Goal: Information Seeking & Learning: Find specific fact

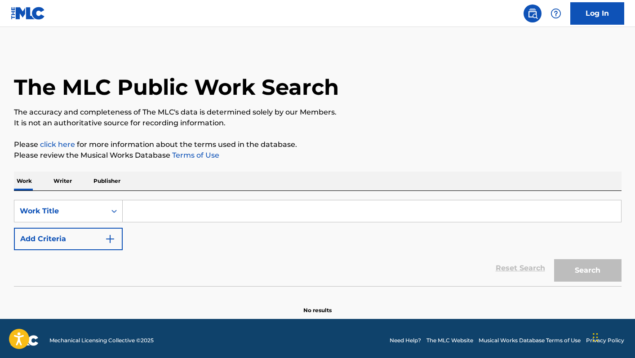
click at [135, 212] on input "Search Form" at bounding box center [372, 211] width 498 height 22
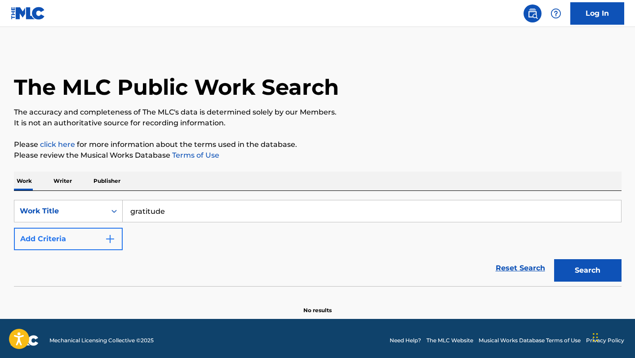
type input "gratitude"
click at [33, 243] on button "Add Criteria" at bounding box center [68, 239] width 109 height 22
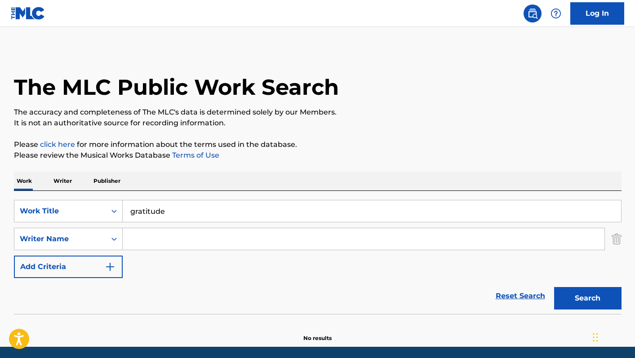
click at [184, 242] on input "Search Form" at bounding box center [363, 239] width 481 height 22
type input "lake"
click at [554, 287] on button "Search" at bounding box center [587, 298] width 67 height 22
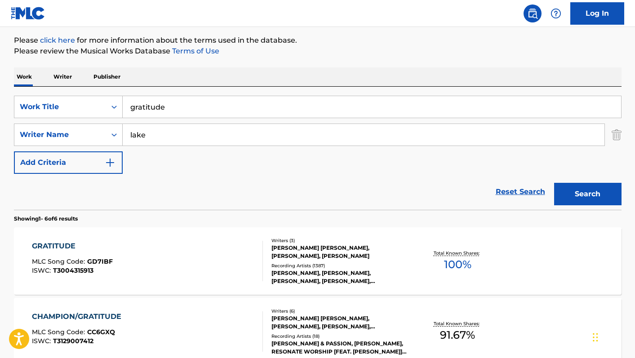
scroll to position [109, 0]
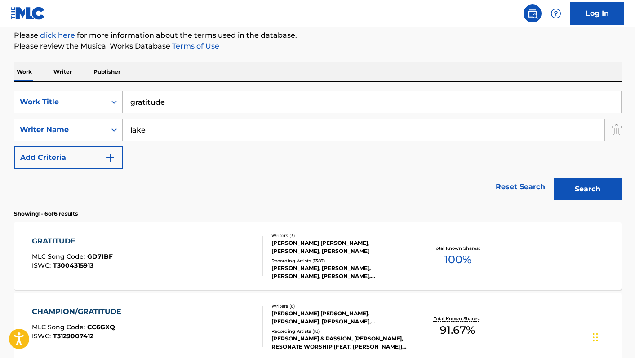
click at [209, 249] on div "GRATITUDE MLC Song Code : GD7IBF ISWC : T3004315913" at bounding box center [147, 256] width 231 height 40
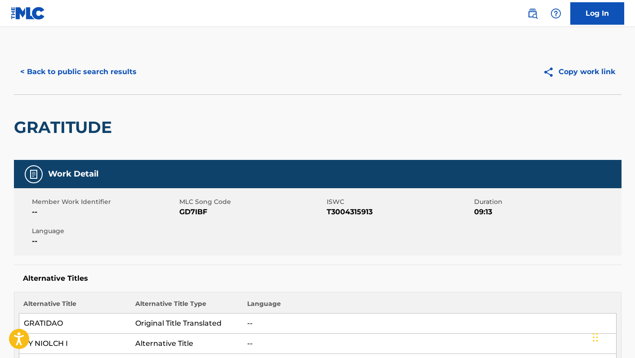
scroll to position [109, 0]
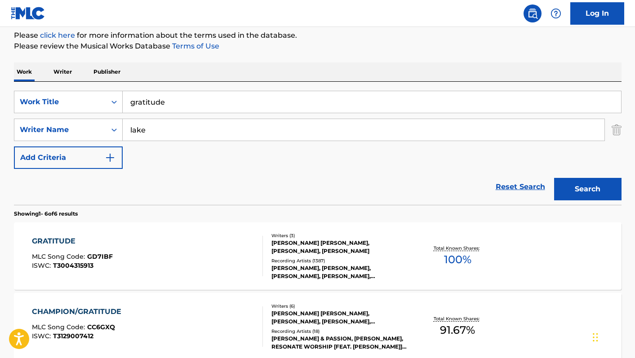
drag, startPoint x: 190, startPoint y: 104, endPoint x: 134, endPoint y: 99, distance: 55.4
click at [134, 99] on input "gratitude" at bounding box center [372, 102] width 498 height 22
type input "g"
type input "i speak [DEMOGRAPHIC_DATA]"
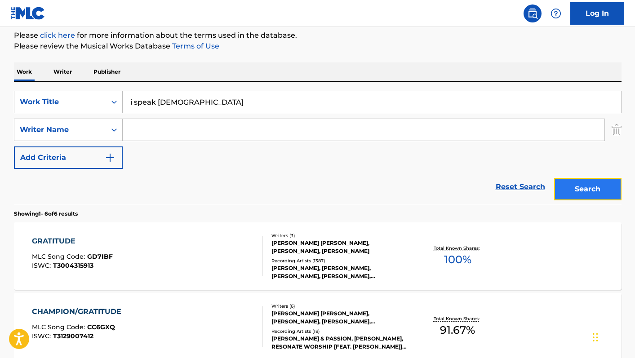
click at [586, 194] on button "Search" at bounding box center [587, 189] width 67 height 22
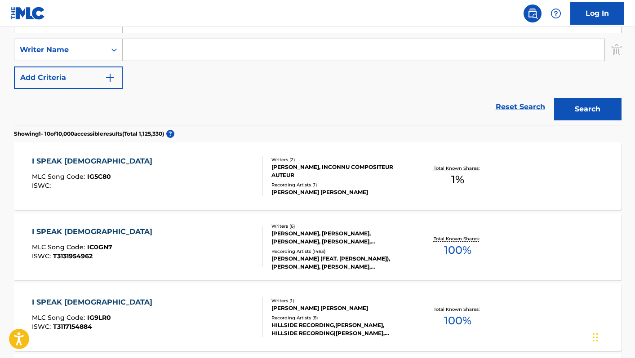
scroll to position [193, 0]
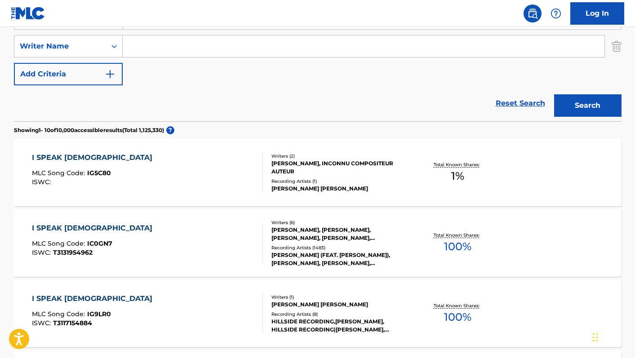
click at [190, 238] on div "I SPEAK [DEMOGRAPHIC_DATA] MLC Song Code : IC0GN7 ISWC : T3131954962" at bounding box center [147, 243] width 231 height 40
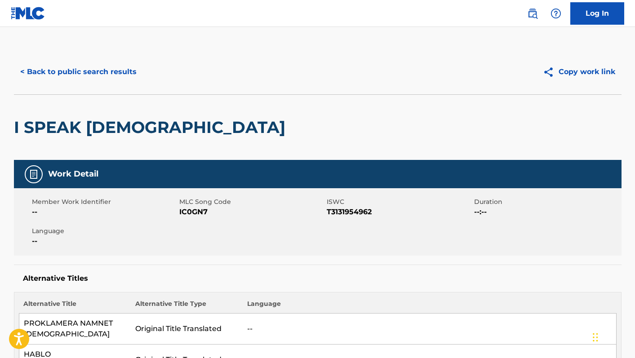
scroll to position [193, 0]
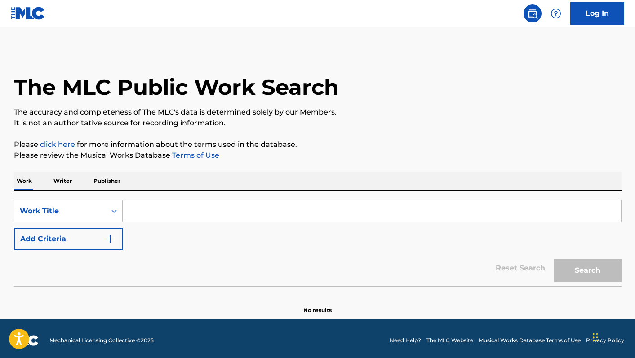
click at [168, 211] on input "Search Form" at bounding box center [372, 211] width 498 height 22
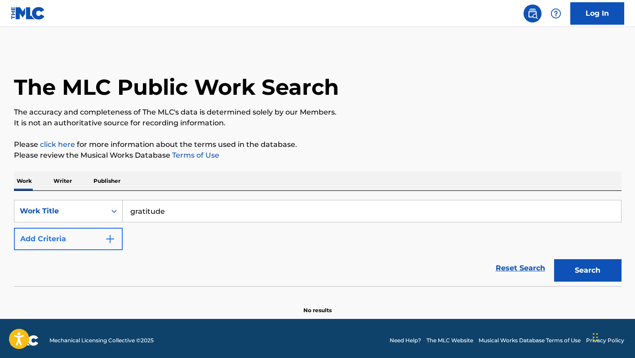
type input "gratitude"
click at [97, 239] on button "Add Criteria" at bounding box center [68, 239] width 109 height 22
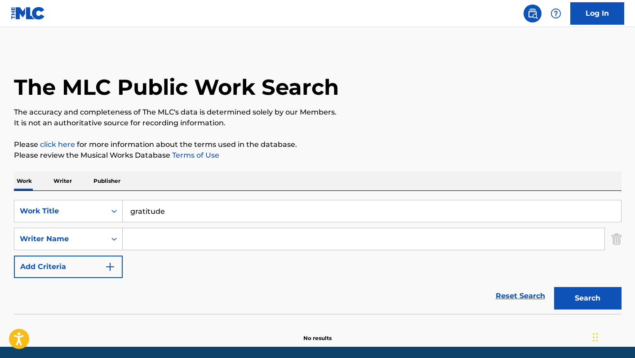
click at [151, 236] on input "Search Form" at bounding box center [363, 239] width 481 height 22
type input "lake"
click at [554, 287] on button "Search" at bounding box center [587, 298] width 67 height 22
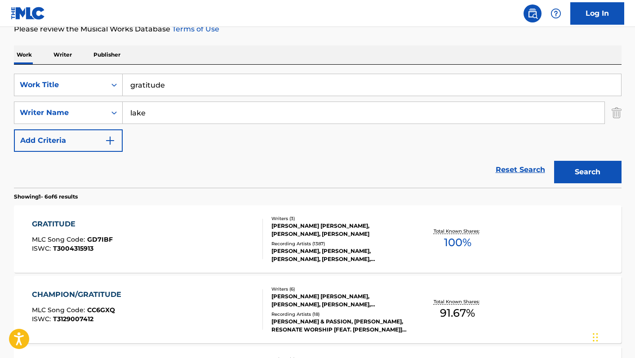
scroll to position [132, 0]
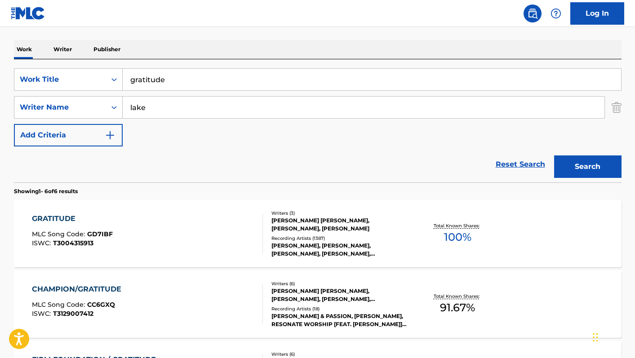
click at [192, 216] on div "GRATITUDE MLC Song Code : GD7IBF ISWC : T3004315913" at bounding box center [147, 233] width 231 height 40
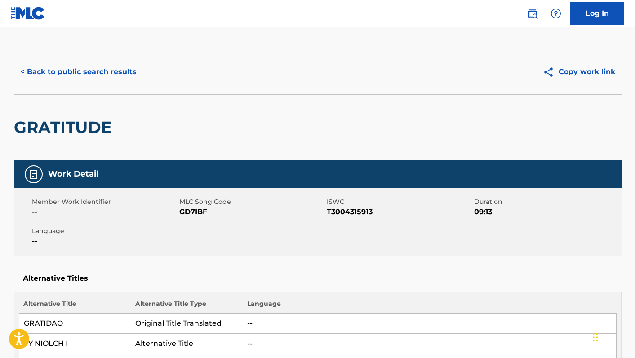
scroll to position [132, 0]
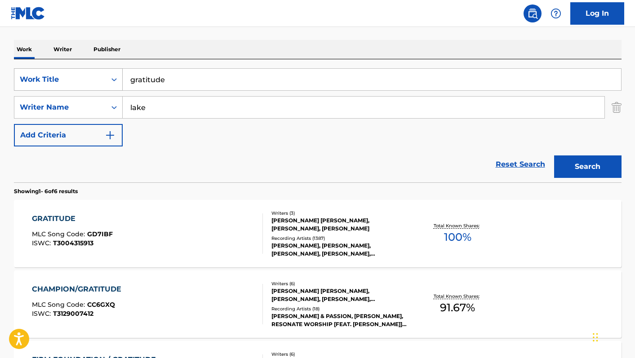
drag, startPoint x: 191, startPoint y: 80, endPoint x: 112, endPoint y: 75, distance: 79.3
click at [112, 75] on div "SearchWithCriteriade3f45bb-b7e4-4b0c-9774-c3d6ff070c6a Work Title gratitude" at bounding box center [317, 79] width 607 height 22
type input "i speak [DEMOGRAPHIC_DATA]"
type input "lake"
click at [554, 155] on button "Search" at bounding box center [587, 166] width 67 height 22
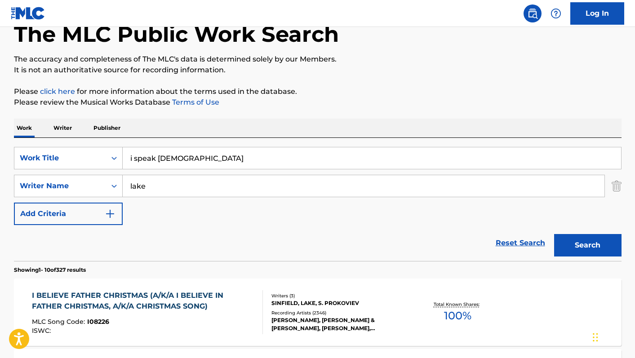
scroll to position [51, 0]
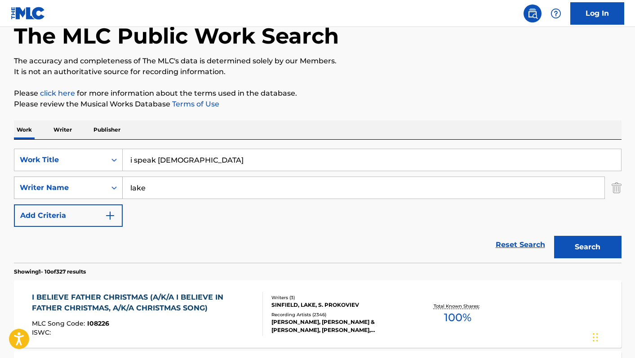
drag, startPoint x: 169, startPoint y: 188, endPoint x: 84, endPoint y: 185, distance: 84.5
click at [84, 185] on div "SearchWithCriteria5c0bff55-d8b2-4aca-be68-decdea93e340 Writer Name lake" at bounding box center [317, 188] width 607 height 22
drag, startPoint x: 186, startPoint y: 163, endPoint x: 75, endPoint y: 154, distance: 111.8
click at [75, 154] on div "SearchWithCriteriade3f45bb-b7e4-4b0c-9774-c3d6ff070c6a Work Title i speak jesus" at bounding box center [317, 160] width 607 height 22
type input "gratitude"
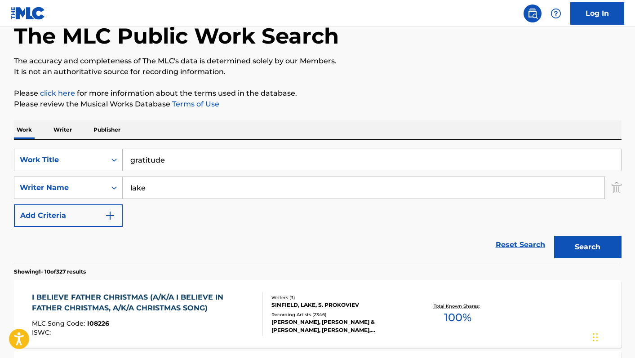
click at [554, 236] on button "Search" at bounding box center [587, 247] width 67 height 22
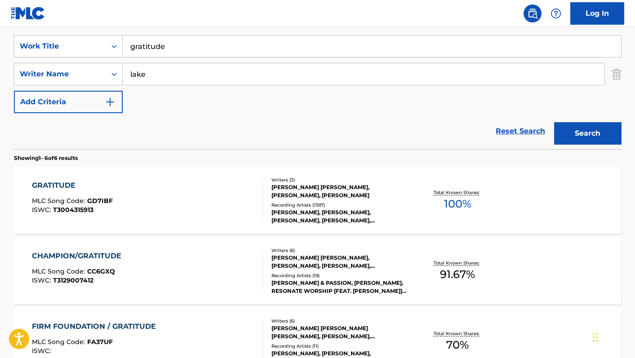
scroll to position [172, 0]
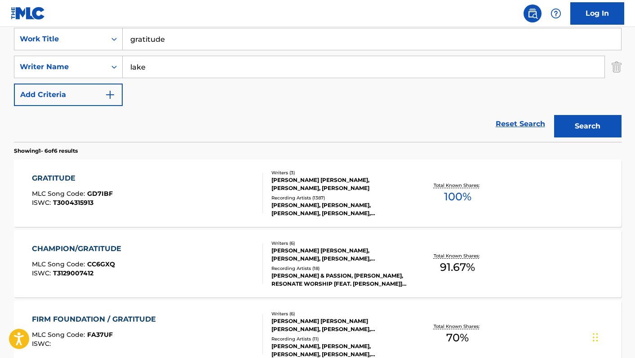
click at [144, 191] on div "GRATITUDE MLC Song Code : GD7IBF ISWC : T3004315913" at bounding box center [147, 193] width 231 height 40
